Goal: Information Seeking & Learning: Learn about a topic

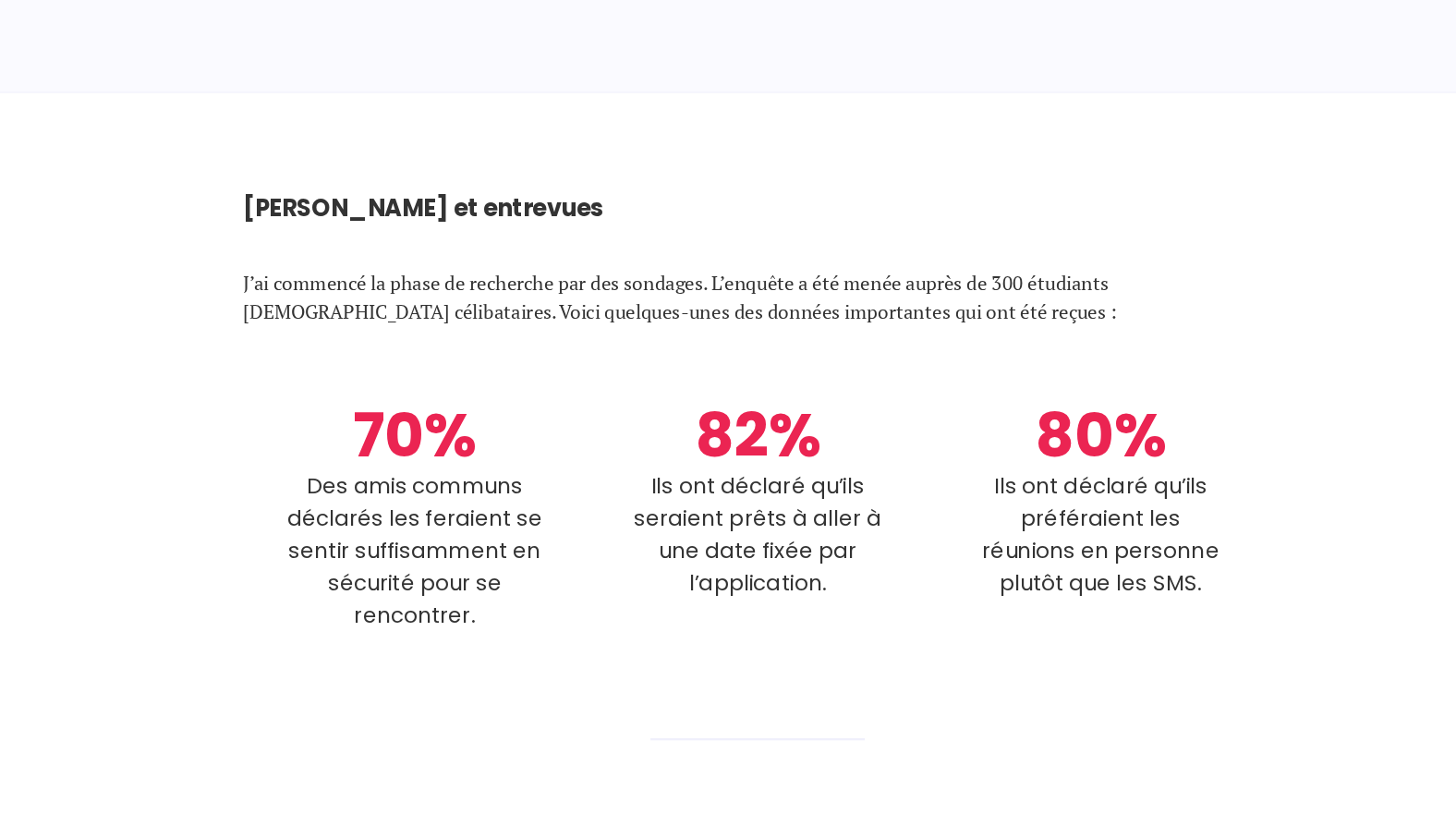
scroll to position [2520, 0]
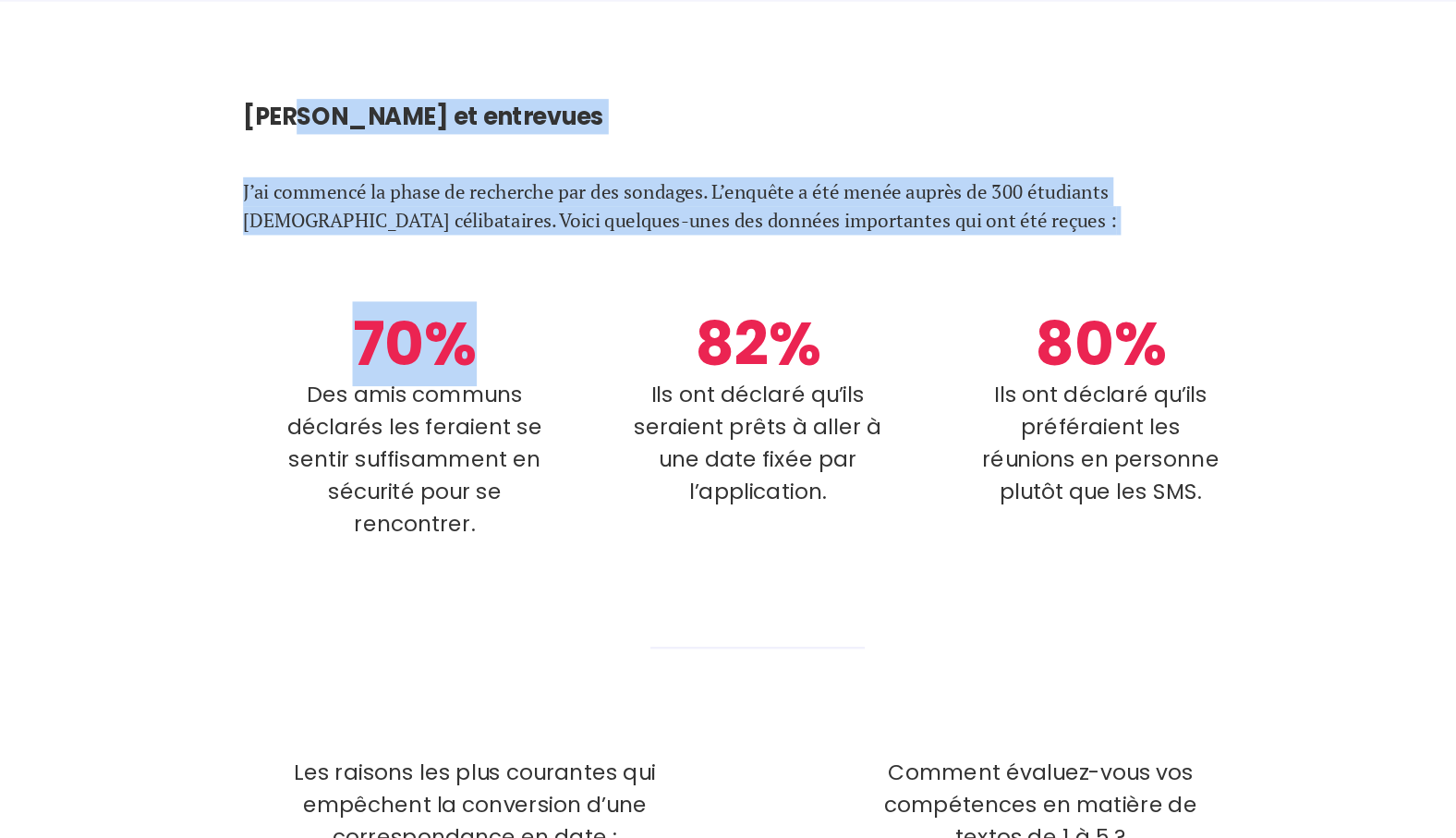
drag, startPoint x: 364, startPoint y: 167, endPoint x: 556, endPoint y: 339, distance: 257.8
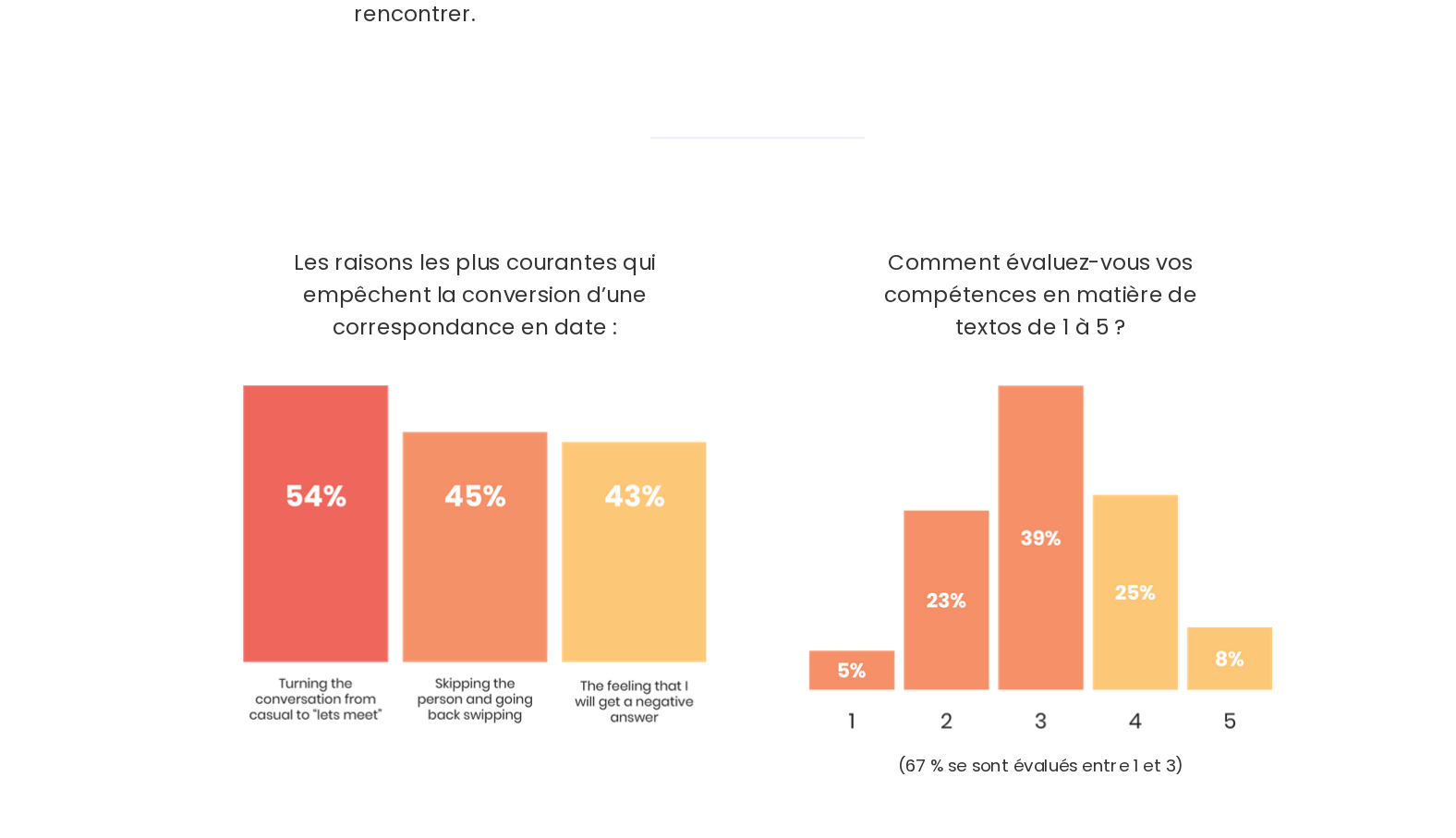
scroll to position [2960, 0]
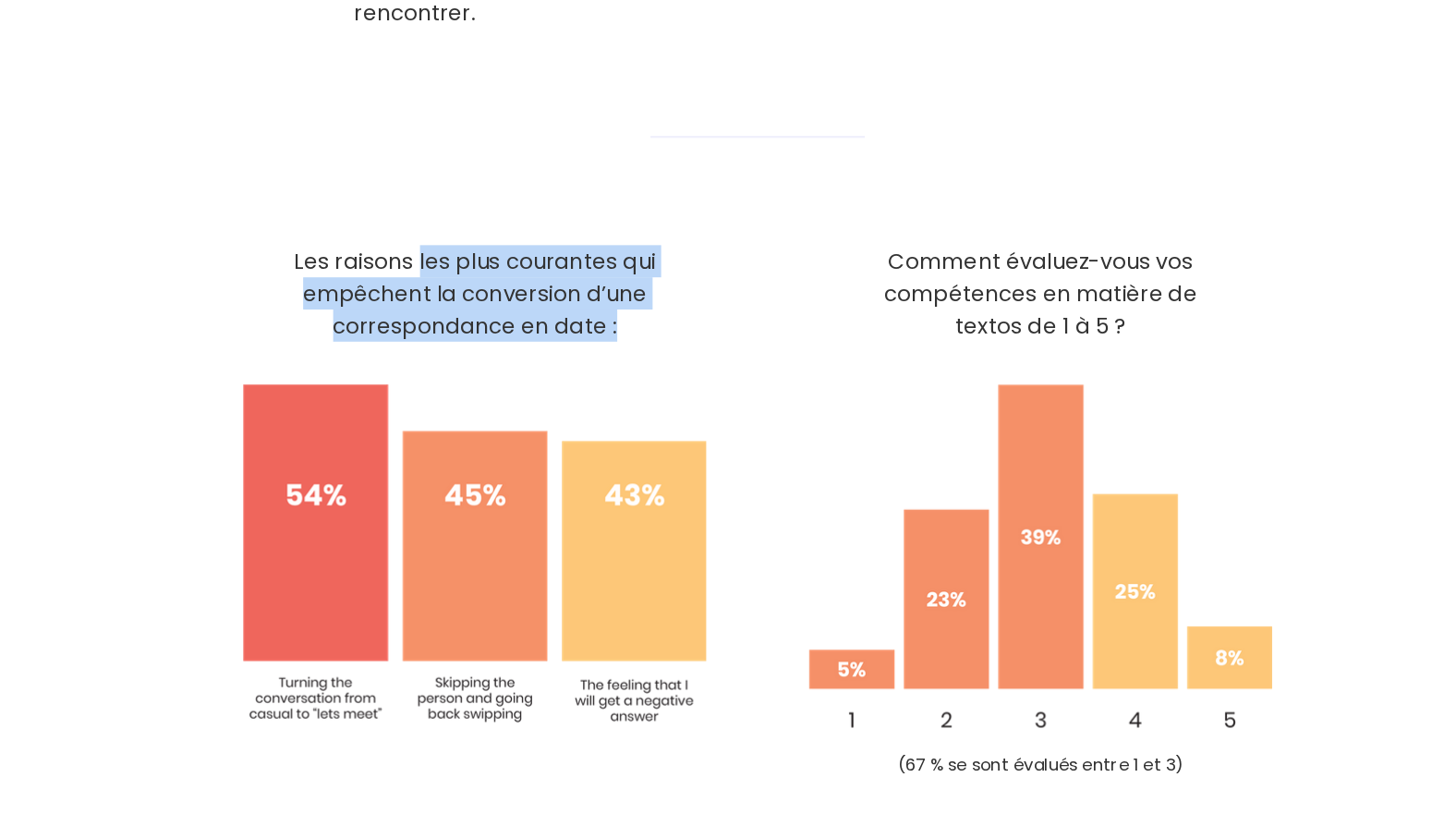
drag, startPoint x: 463, startPoint y: 272, endPoint x: 634, endPoint y: 345, distance: 185.9
click at [634, 345] on div "Les raisons les plus courantes qui empêchent la conversion d’une correspondance…" at bounding box center [512, 368] width 399 height 84
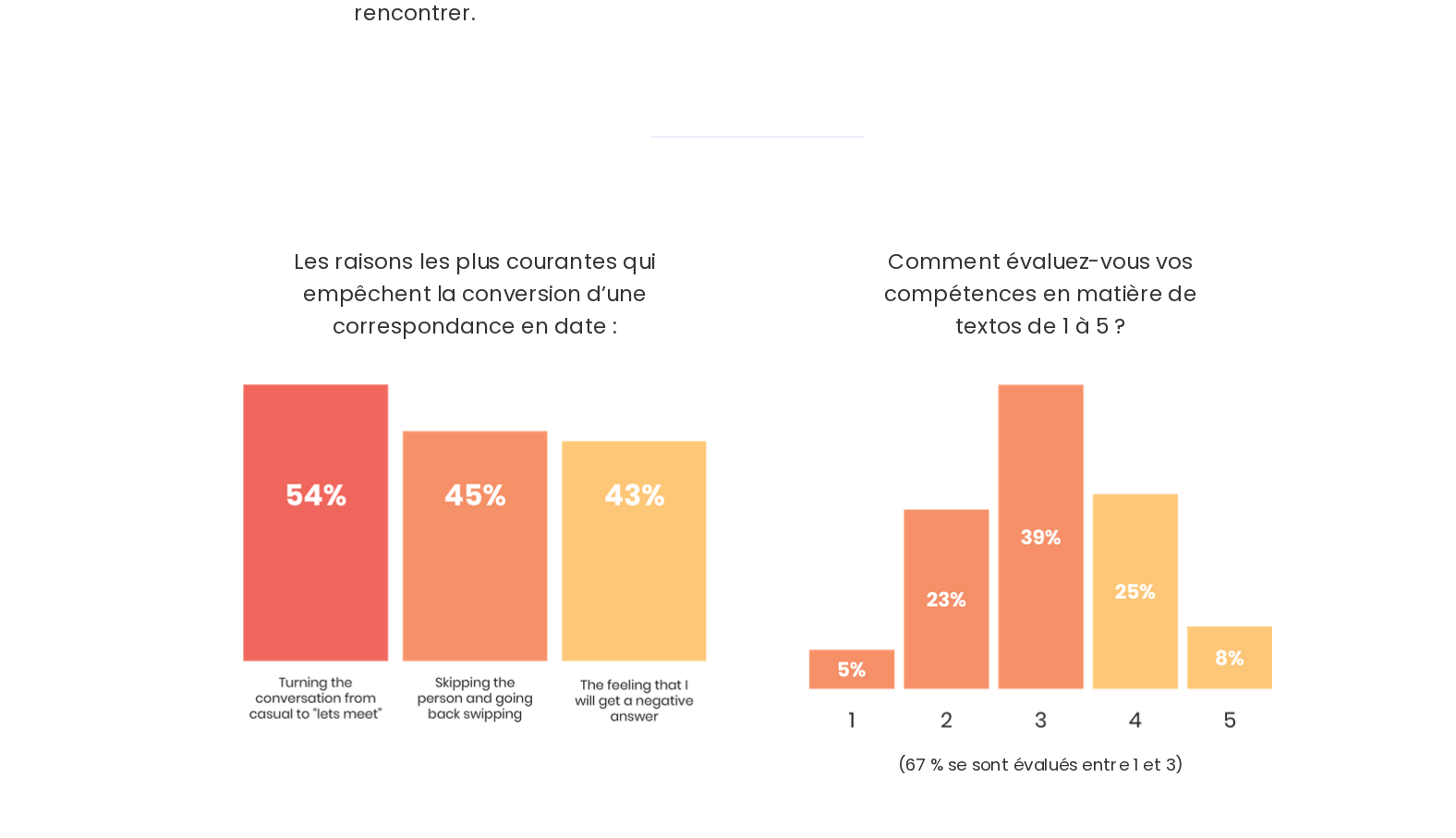
drag, startPoint x: 634, startPoint y: 345, endPoint x: 759, endPoint y: 485, distance: 187.7
click at [759, 485] on div "Les raisons les plus courantes qui empêchent la conversion d’une correspondance…" at bounding box center [756, 558] width 886 height 462
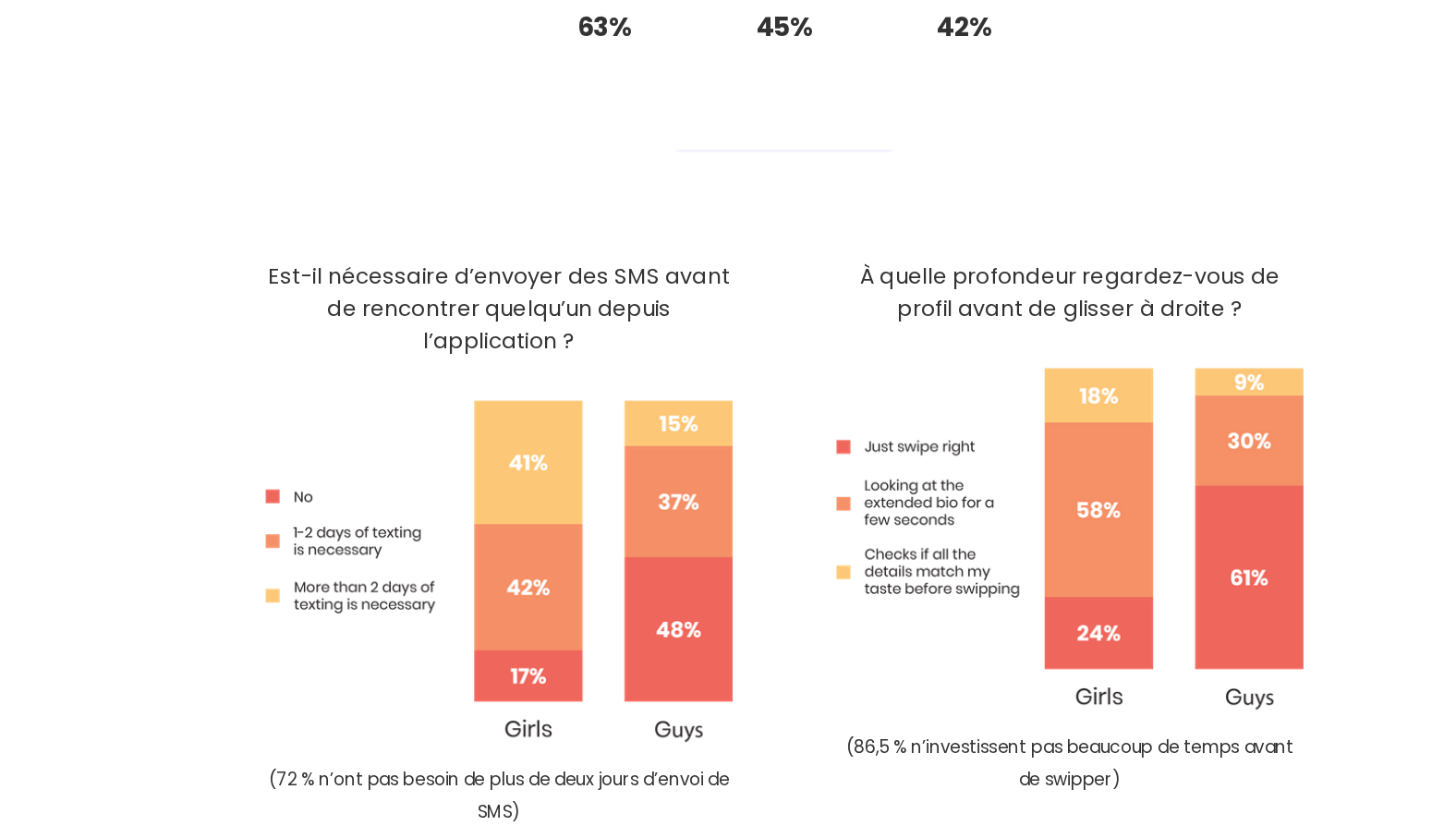
scroll to position [4072, 0]
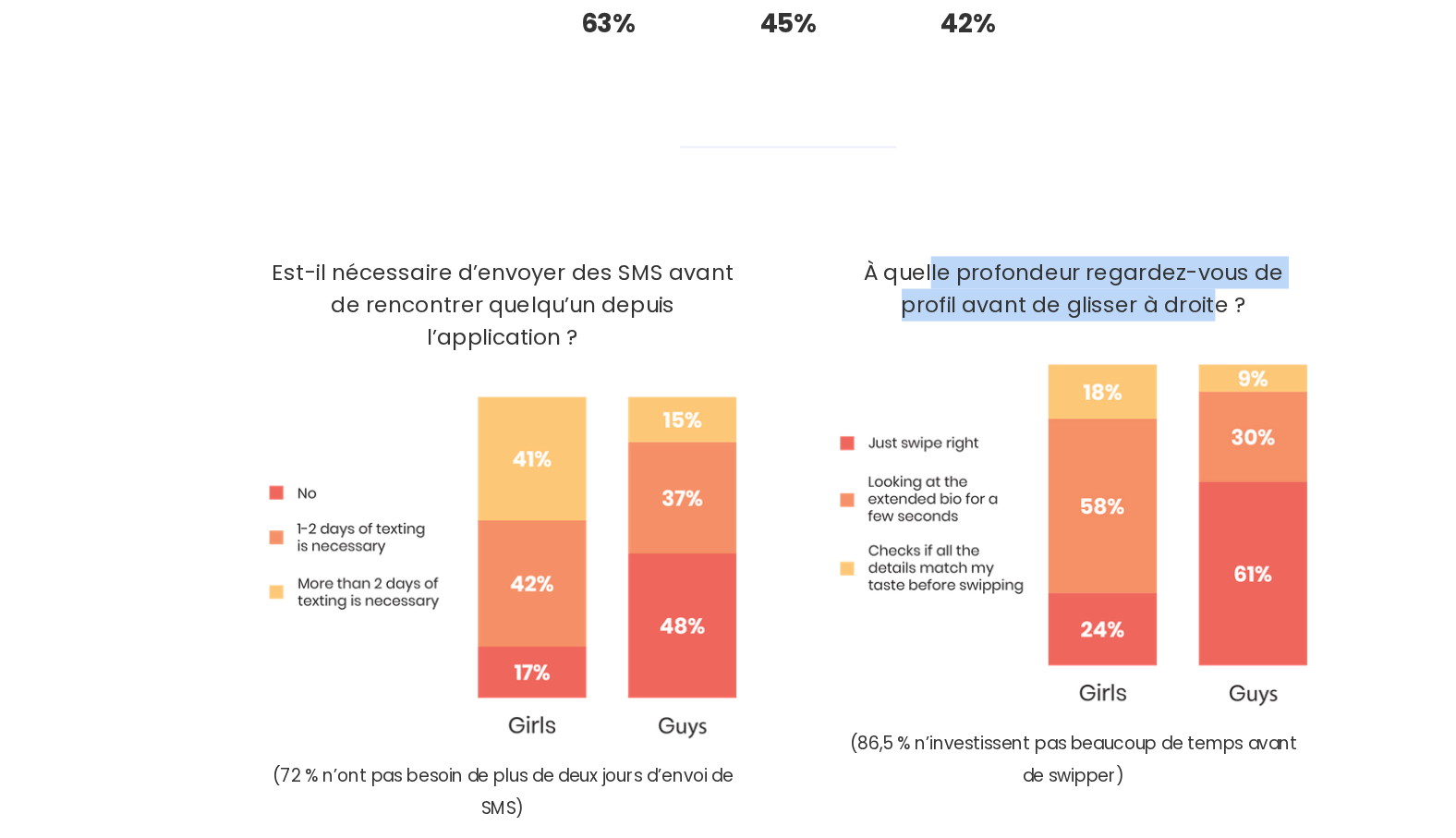
drag, startPoint x: 881, startPoint y: 243, endPoint x: 1123, endPoint y: 270, distance: 243.5
click at [1123, 294] on div "À quelle profondeur regardez-vous de profil avant de glisser à droite ?" at bounding box center [999, 321] width 399 height 55
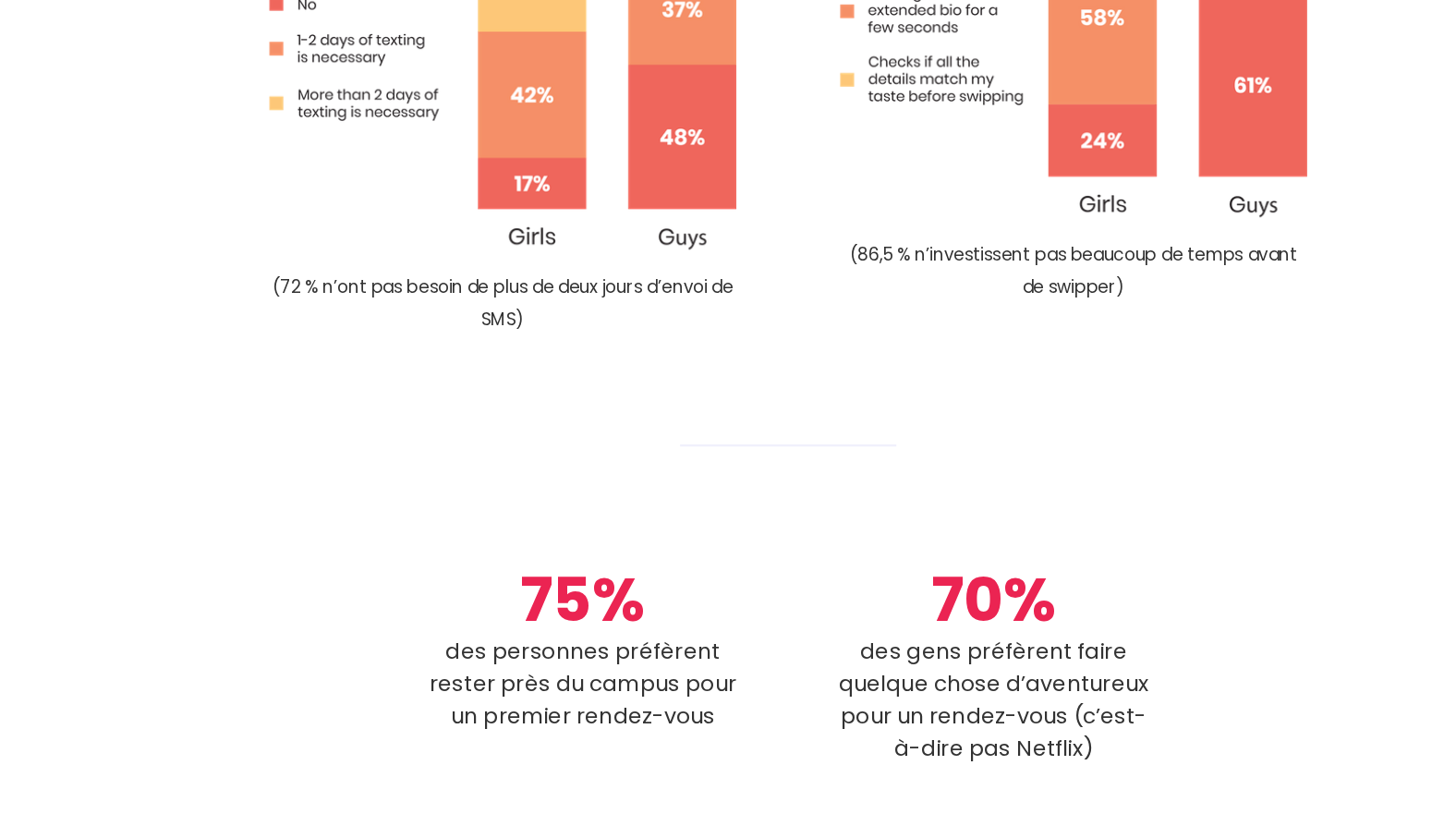
scroll to position [4565, 0]
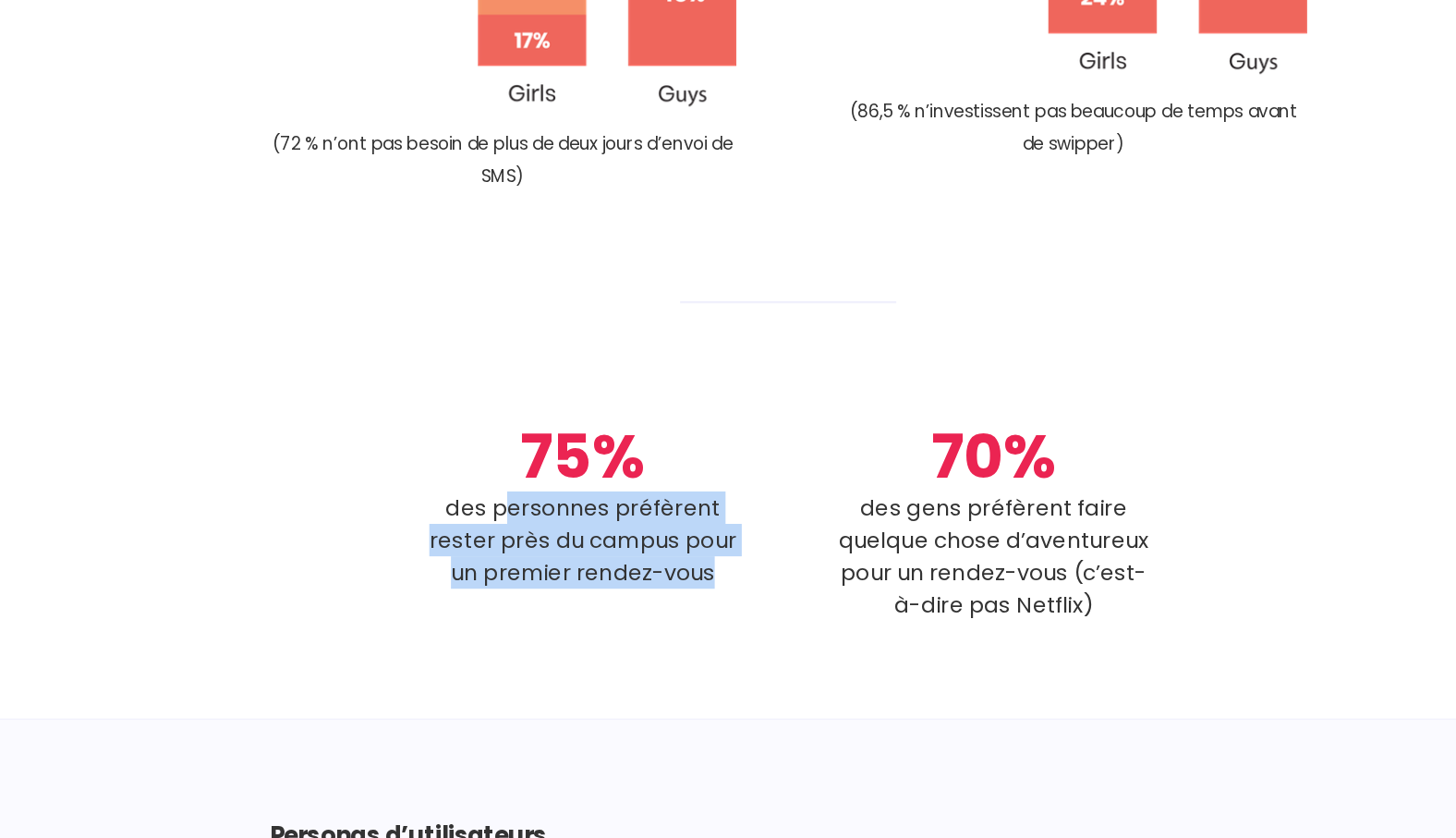
drag, startPoint x: 517, startPoint y: 498, endPoint x: 695, endPoint y: 544, distance: 183.8
click at [695, 544] on h1 "des personnes préfèrent rester près du campus pour un premier rendez-vous" at bounding box center [580, 583] width 277 height 84
click at [503, 574] on div "75% des personnes préfèrent rester près du campus pour un premier rendez-vous" at bounding box center [580, 562] width 277 height 179
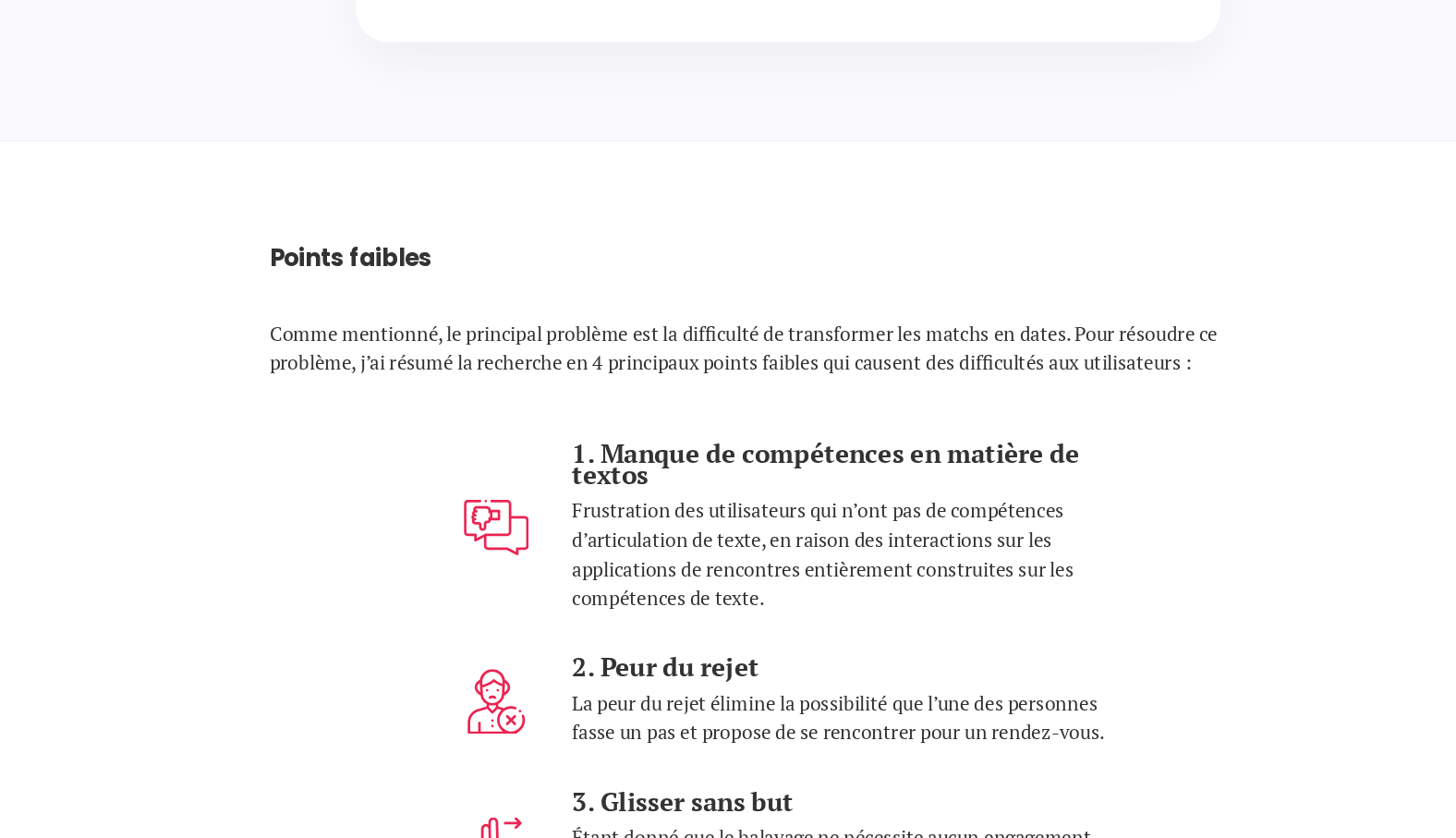
scroll to position [6616, 0]
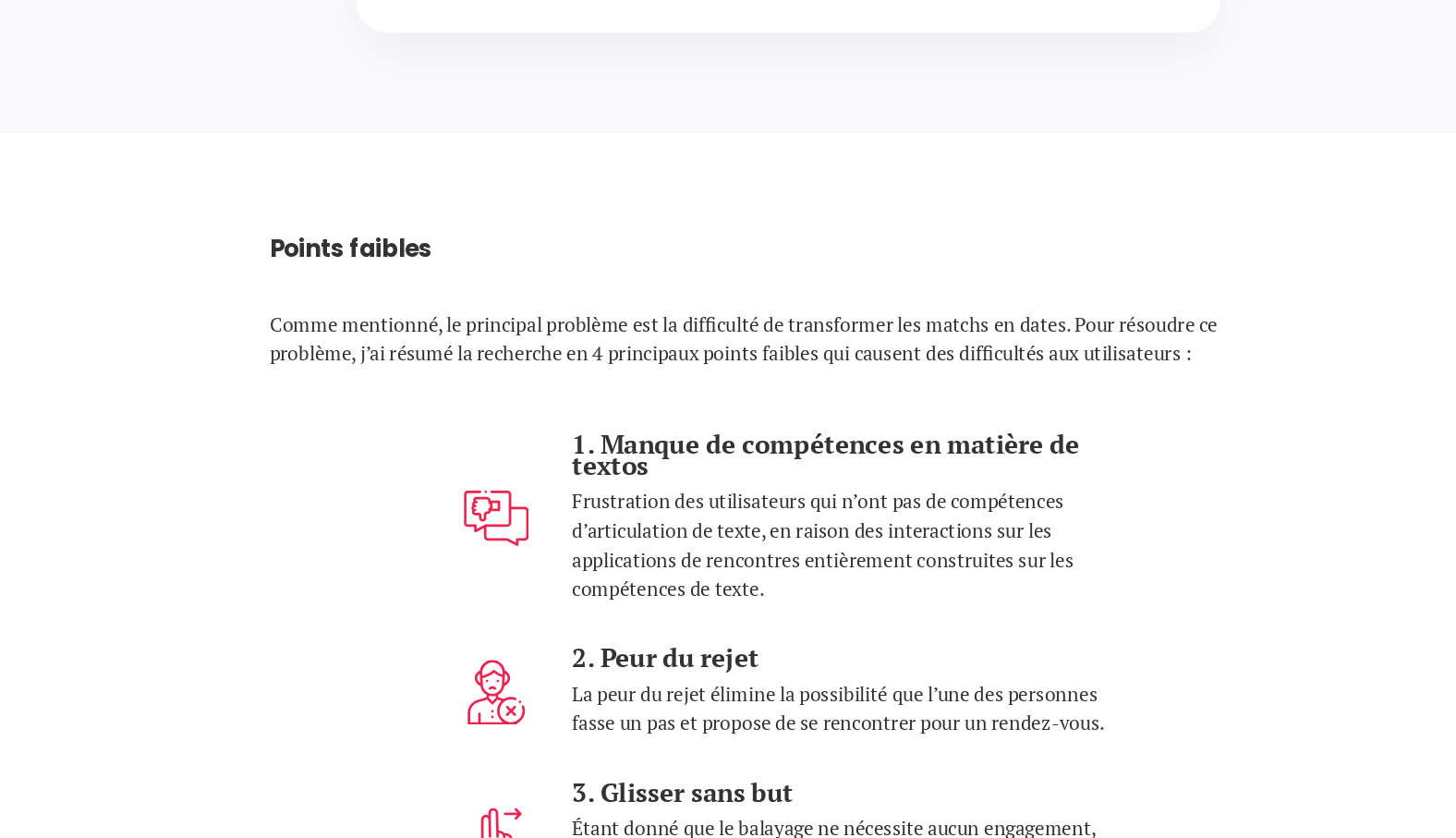
drag, startPoint x: 599, startPoint y: 496, endPoint x: 734, endPoint y: 518, distance: 136.8
click at [734, 537] on p "Frustration des utilisateurs qui n’ont pas de compétences d’articulation de tex…" at bounding box center [802, 587] width 462 height 100
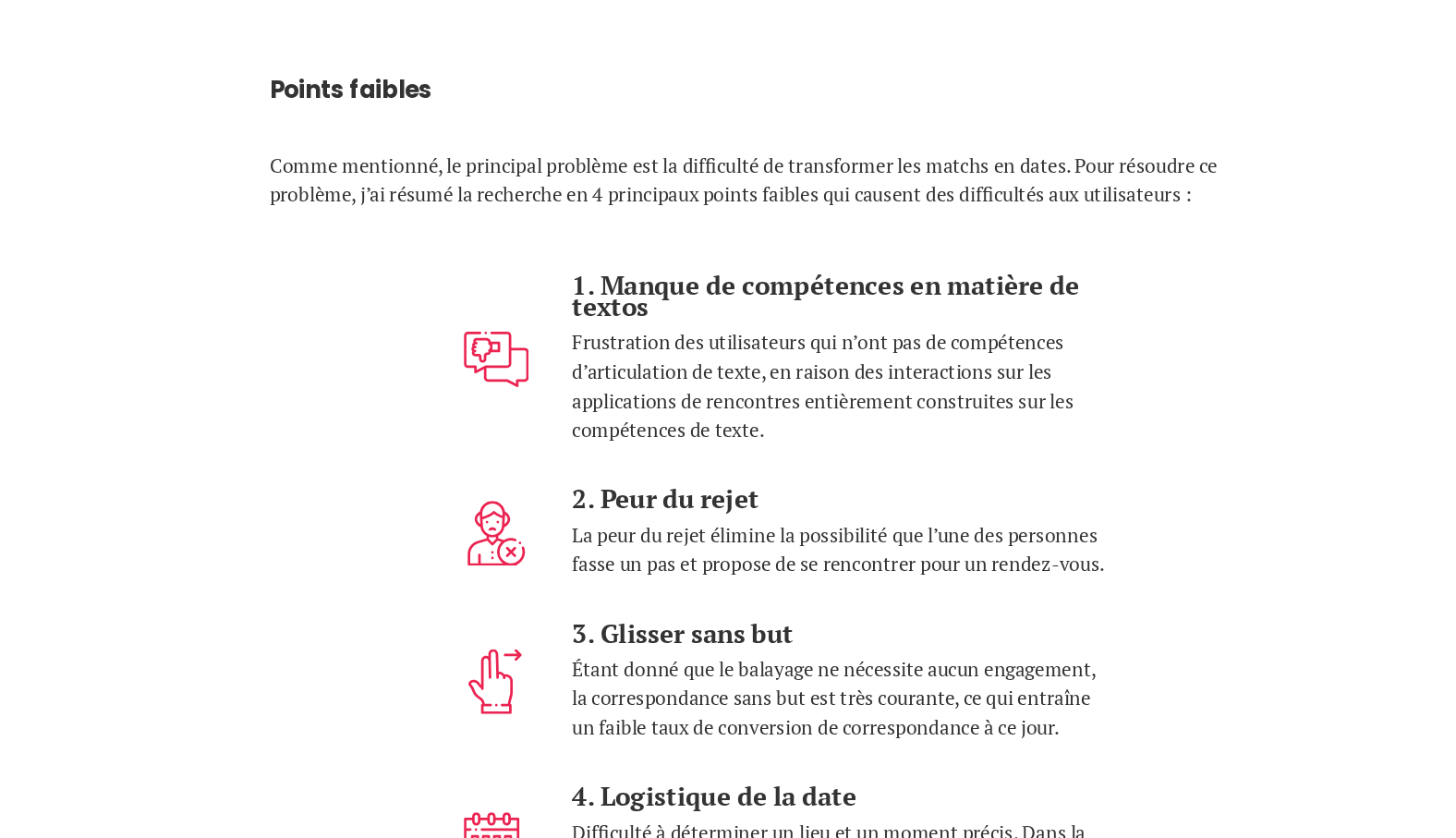
scroll to position [6752, 0]
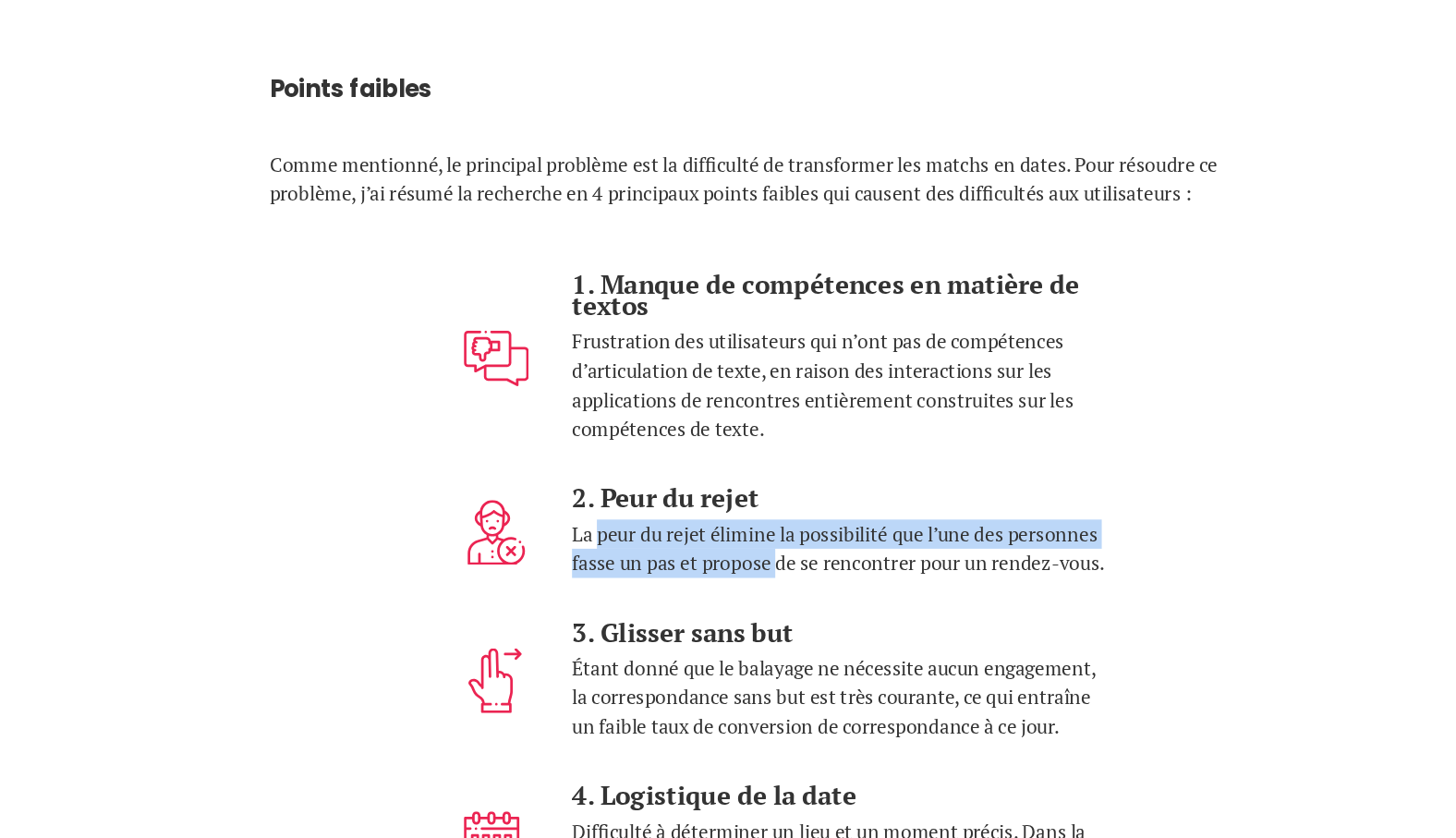
drag, startPoint x: 593, startPoint y: 517, endPoint x: 750, endPoint y: 553, distance: 161.1
click at [750, 565] on p "La peur du rejet élimine la possibilité que l’une des personnes fasse un pas et…" at bounding box center [802, 589] width 462 height 50
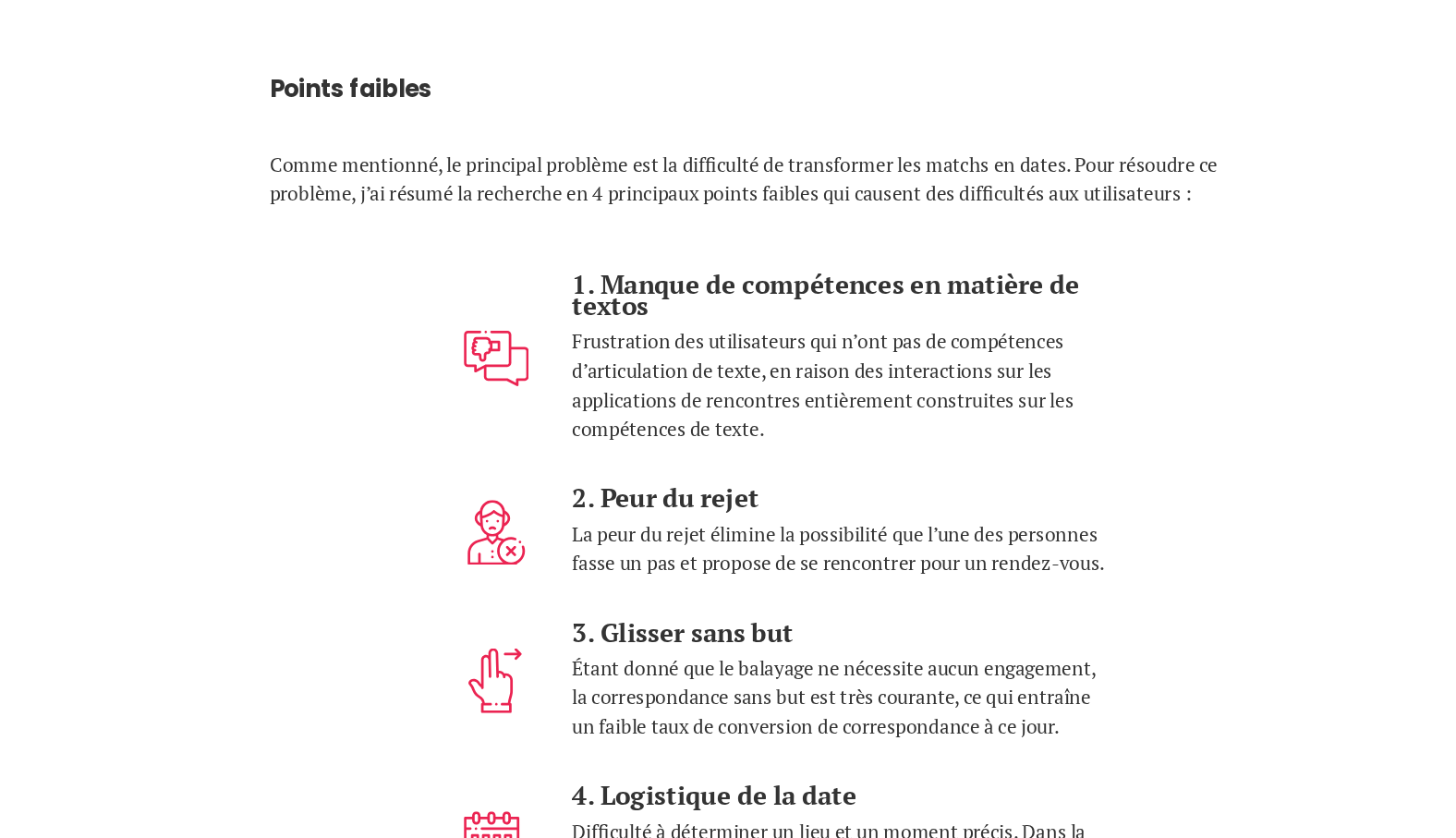
drag, startPoint x: 750, startPoint y: 553, endPoint x: 631, endPoint y: 637, distance: 145.7
click at [631, 680] on p "Étant donné que le balayage ne nécessite aucun engagement, la correspondance sa…" at bounding box center [802, 717] width 462 height 75
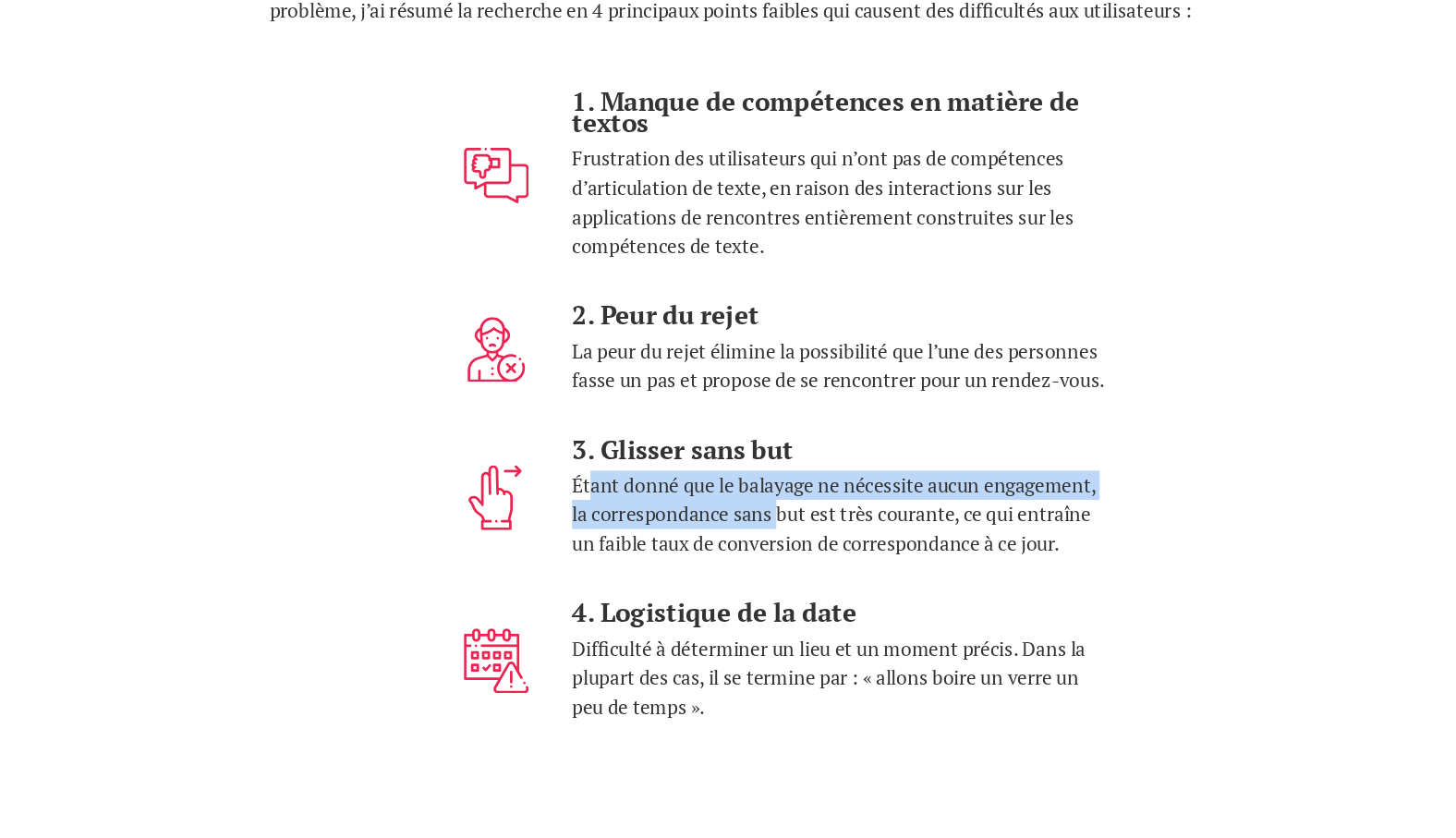
drag, startPoint x: 587, startPoint y: 477, endPoint x: 750, endPoint y: 496, distance: 164.1
click at [750, 524] on p "Étant donné que le balayage ne nécessite aucun engagement, la correspondance sa…" at bounding box center [802, 561] width 462 height 75
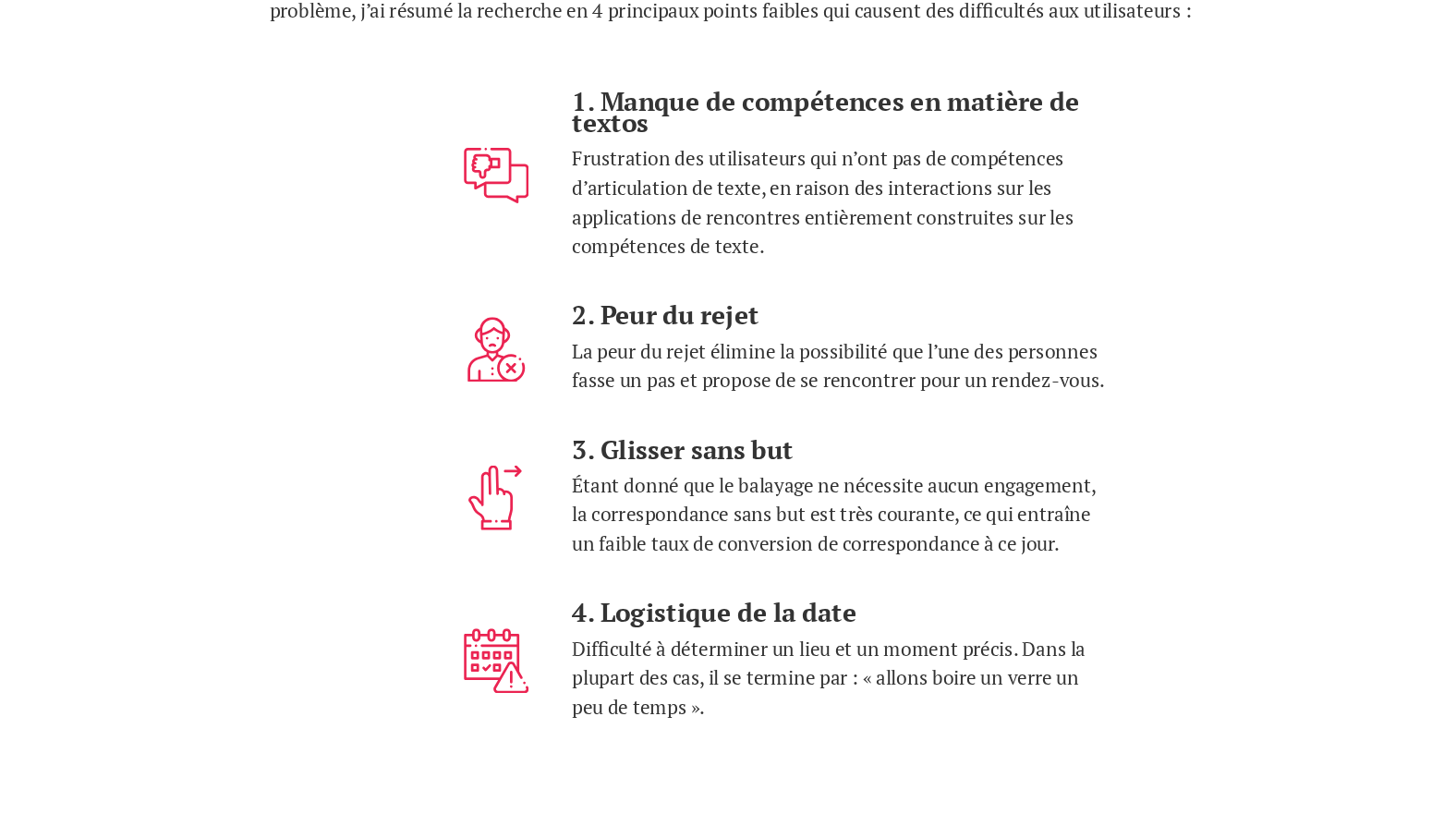
drag, startPoint x: 750, startPoint y: 496, endPoint x: 619, endPoint y: 547, distance: 140.6
click at [619, 547] on div "1. Manque de compétences en matière de textos Frustration des utilisateurs qui …" at bounding box center [756, 486] width 554 height 577
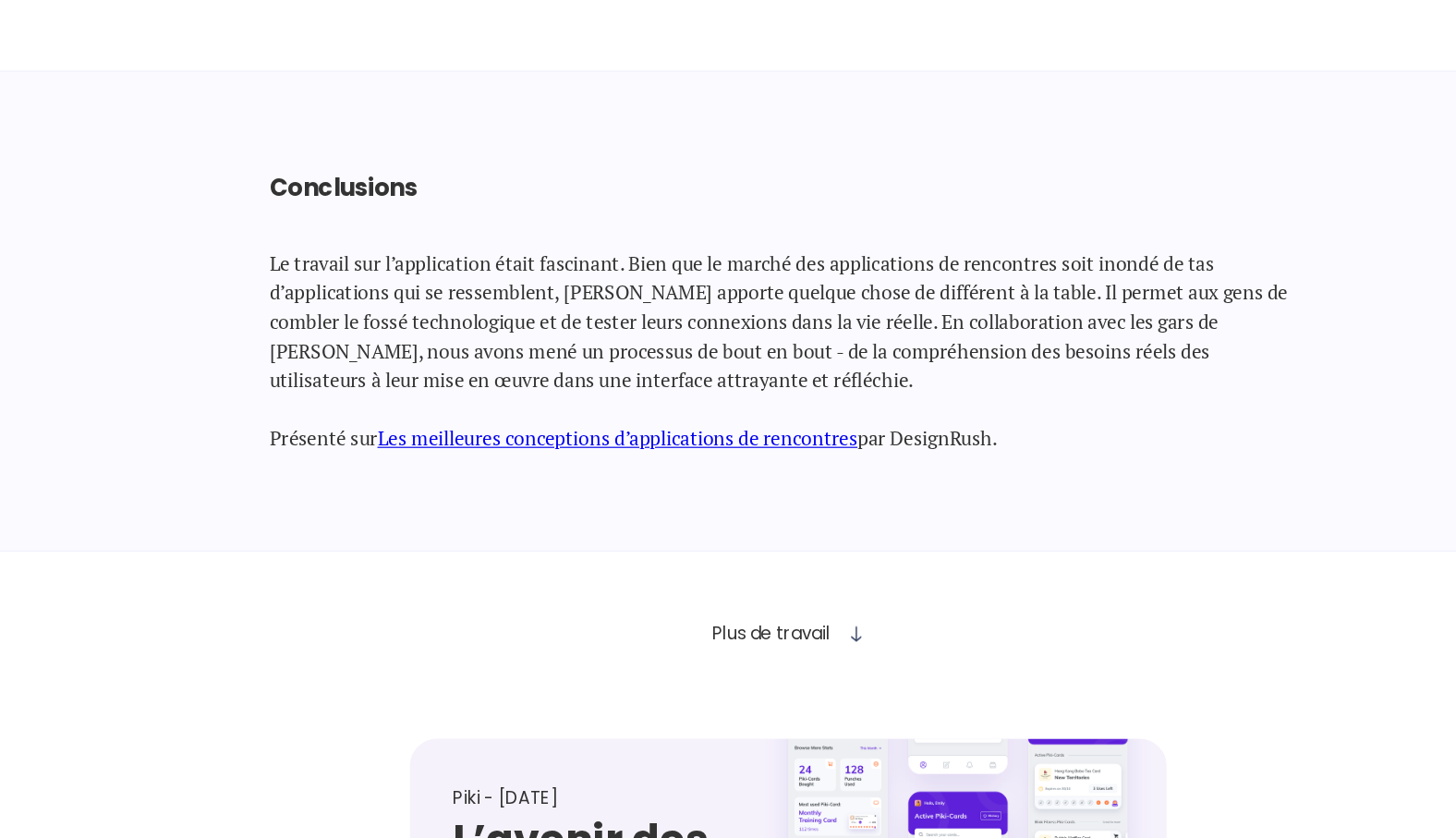
scroll to position [19380, 0]
click at [566, 484] on link "Les meilleures conceptions d’applications de rencontres" at bounding box center [609, 495] width 410 height 23
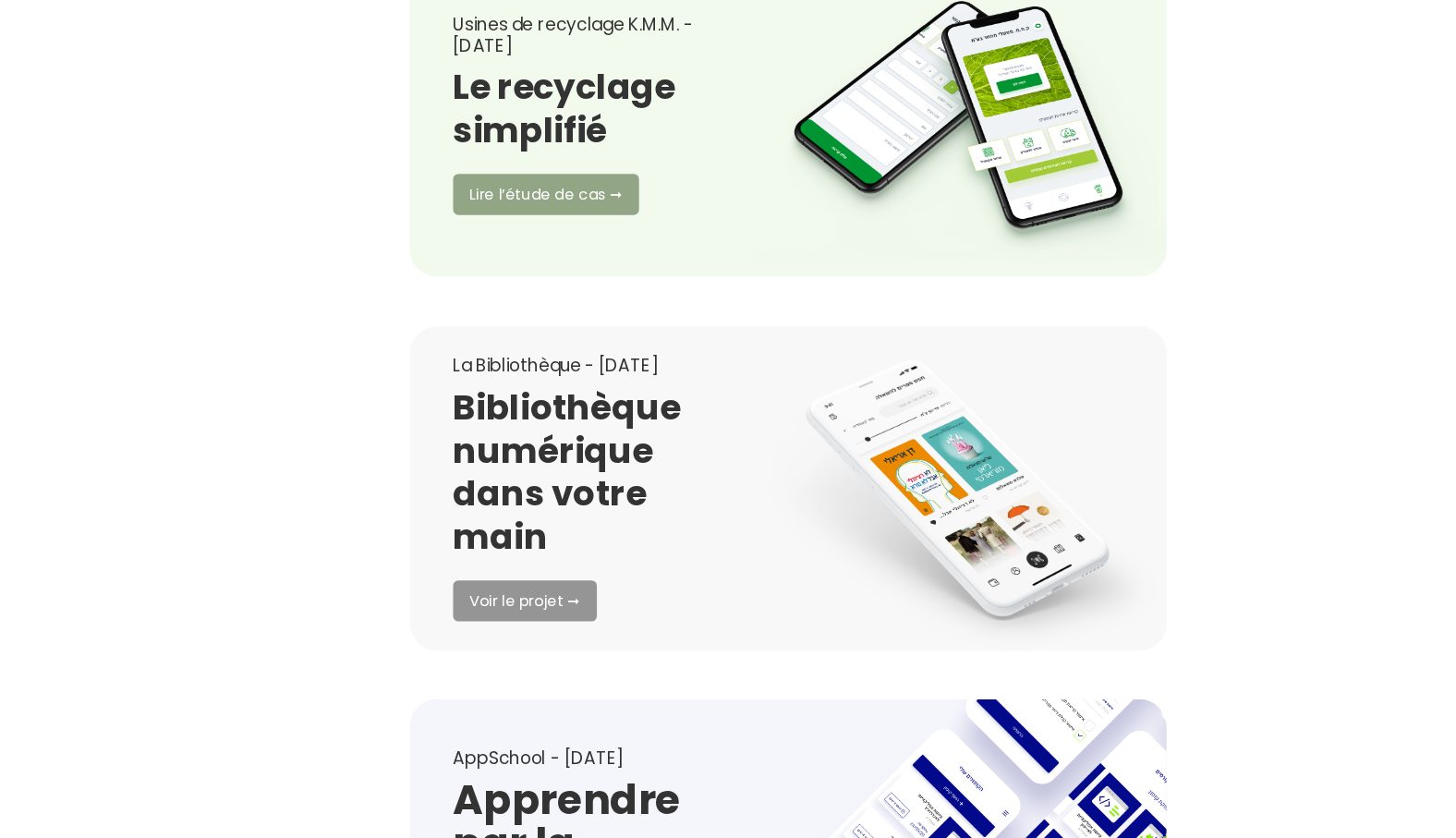
scroll to position [20369, 0]
